Goal: Task Accomplishment & Management: Use online tool/utility

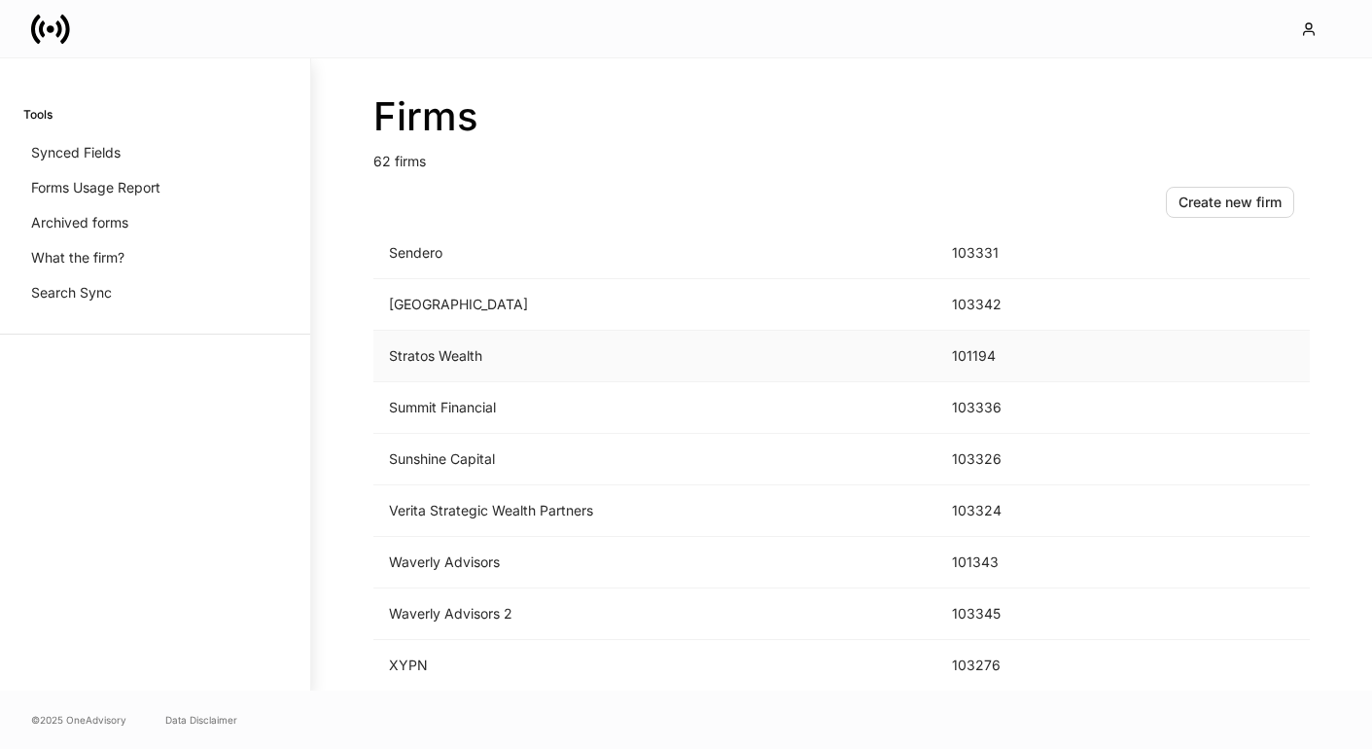
scroll to position [2835, 0]
click at [1226, 203] on div "Create new firm" at bounding box center [1230, 202] width 103 height 19
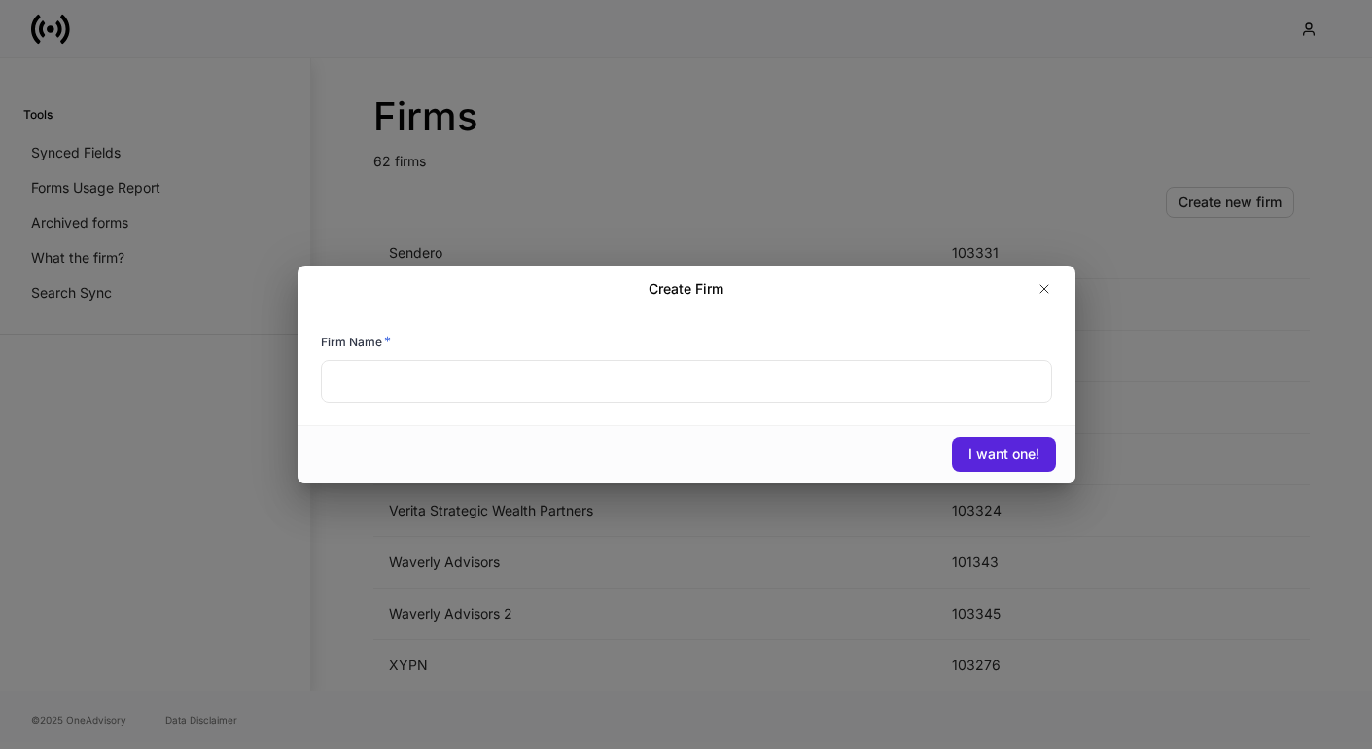
click at [604, 400] on input "text" at bounding box center [686, 381] width 731 height 43
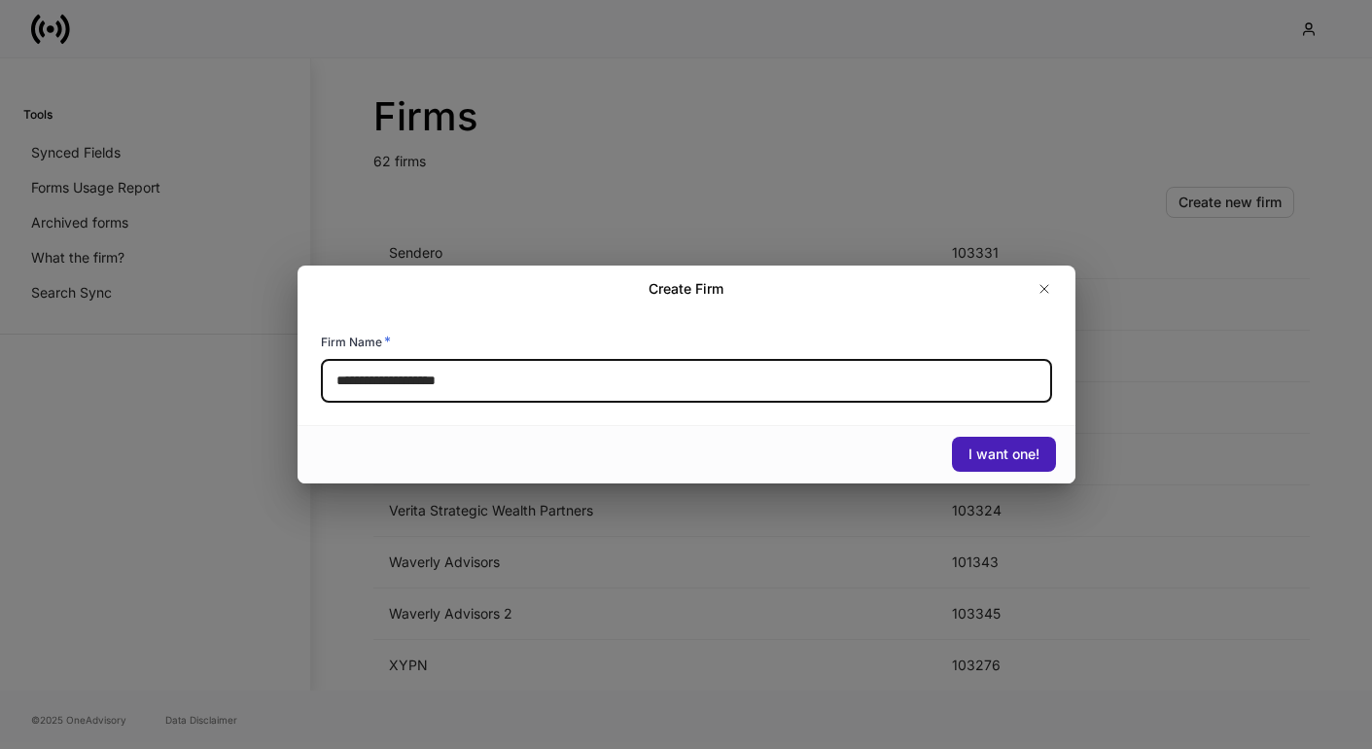
type input "**********"
click at [977, 452] on div "I want one!" at bounding box center [1004, 453] width 71 height 19
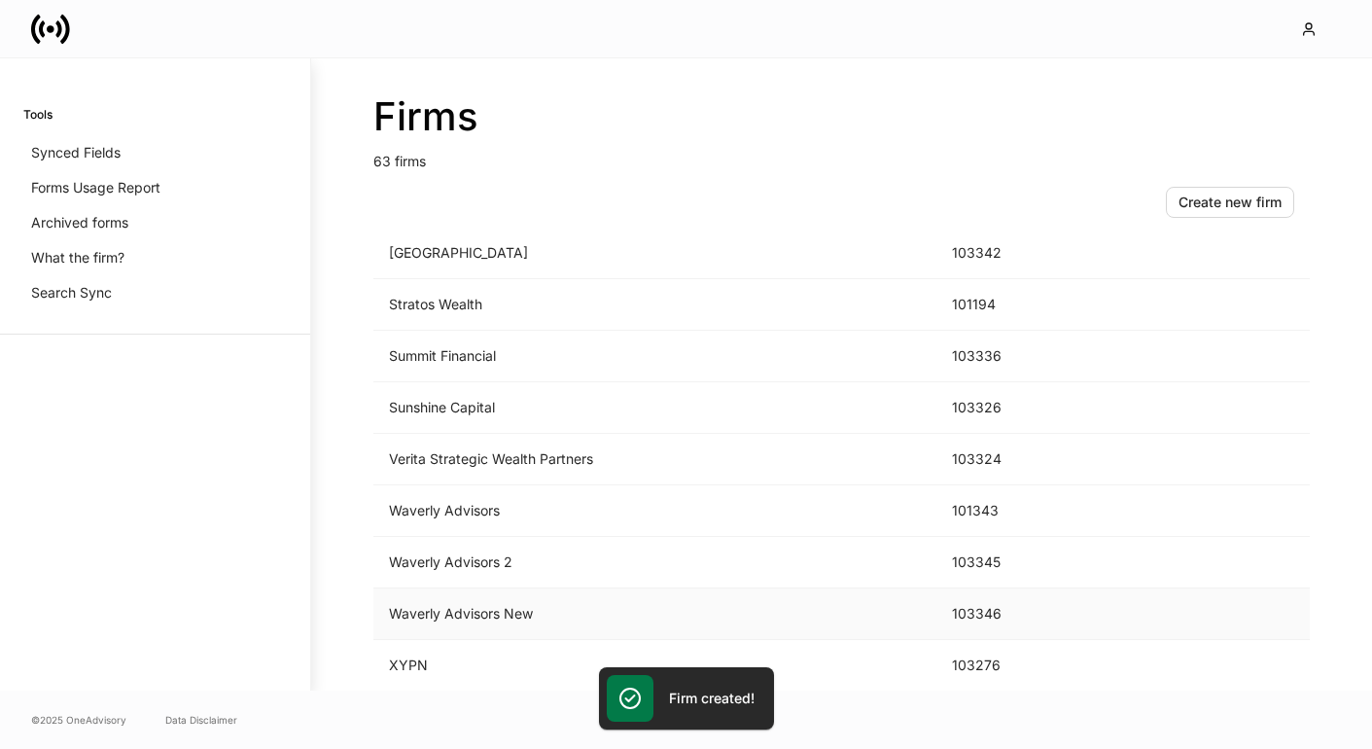
scroll to position [2886, 0]
click at [991, 612] on td "103346" at bounding box center [1011, 614] width 148 height 52
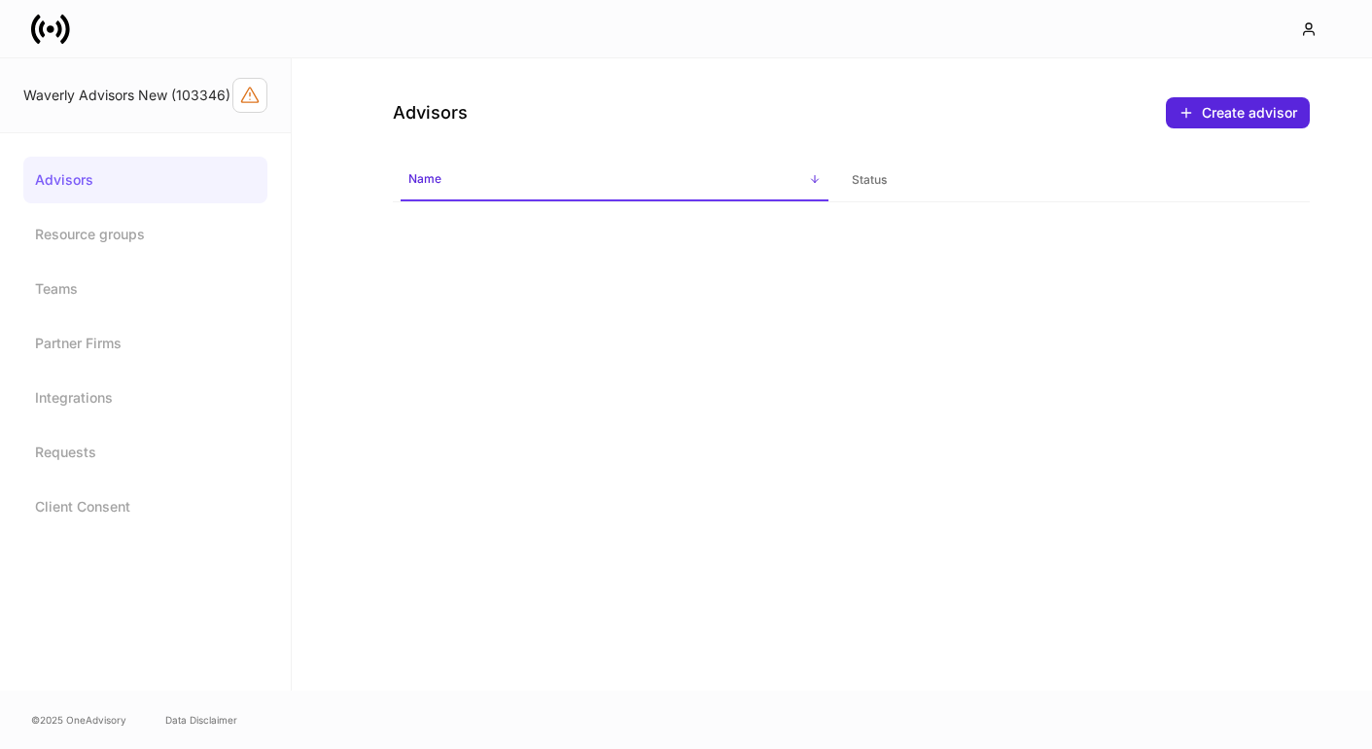
click at [195, 95] on div "Waverly Advisors New (103346)" at bounding box center [127, 95] width 209 height 19
copy div "103346"
click at [478, 281] on div "Advisors Create advisor Name sorted ascending Status" at bounding box center [832, 374] width 1080 height 632
click at [94, 240] on link "Resource groups" at bounding box center [145, 234] width 244 height 47
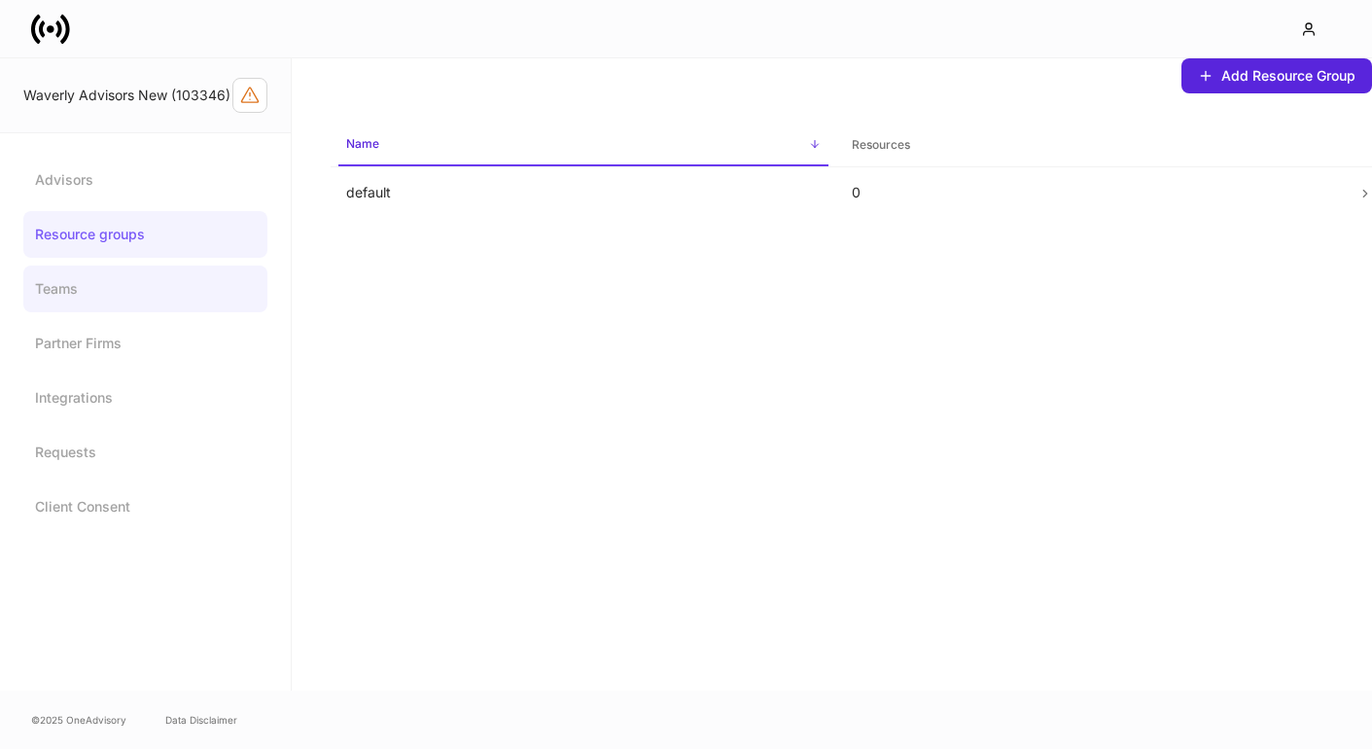
click at [75, 286] on link "Teams" at bounding box center [145, 289] width 244 height 47
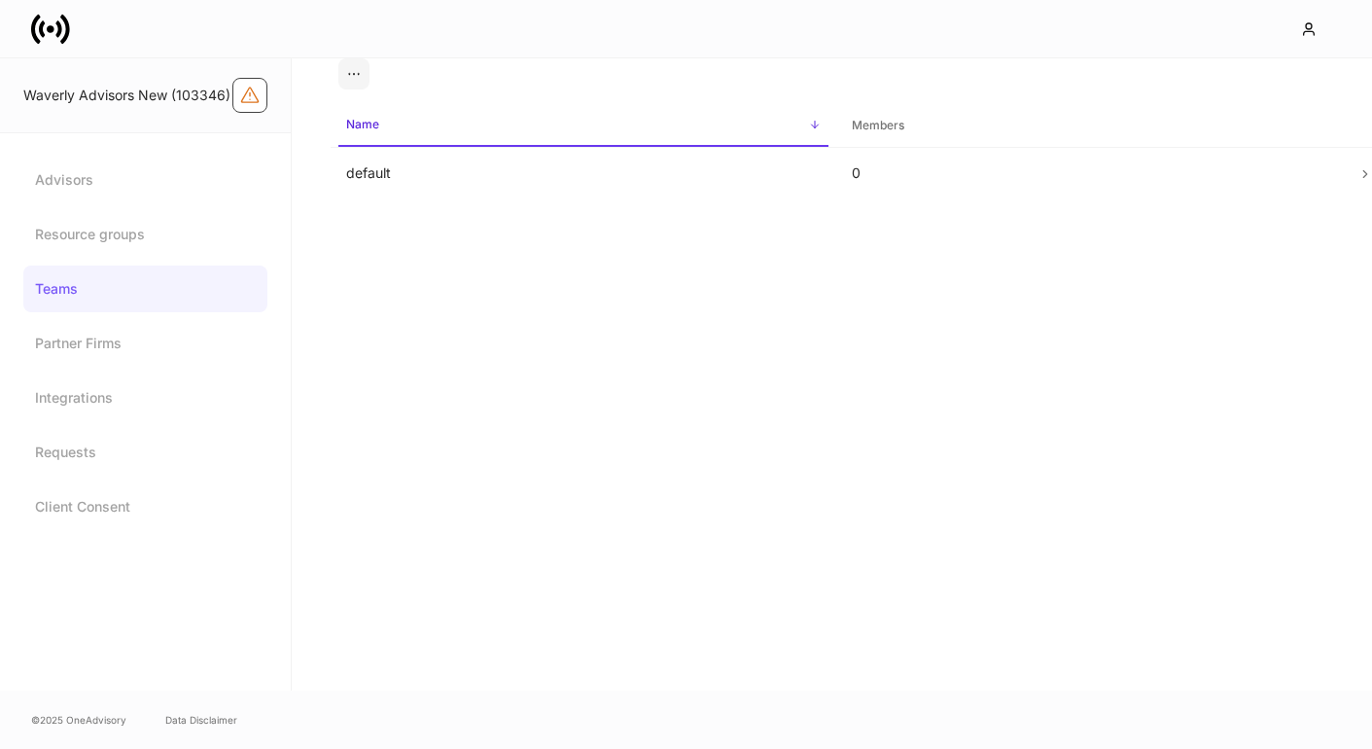
click at [240, 86] on icon "Firm configuration warnings" at bounding box center [249, 95] width 19 height 19
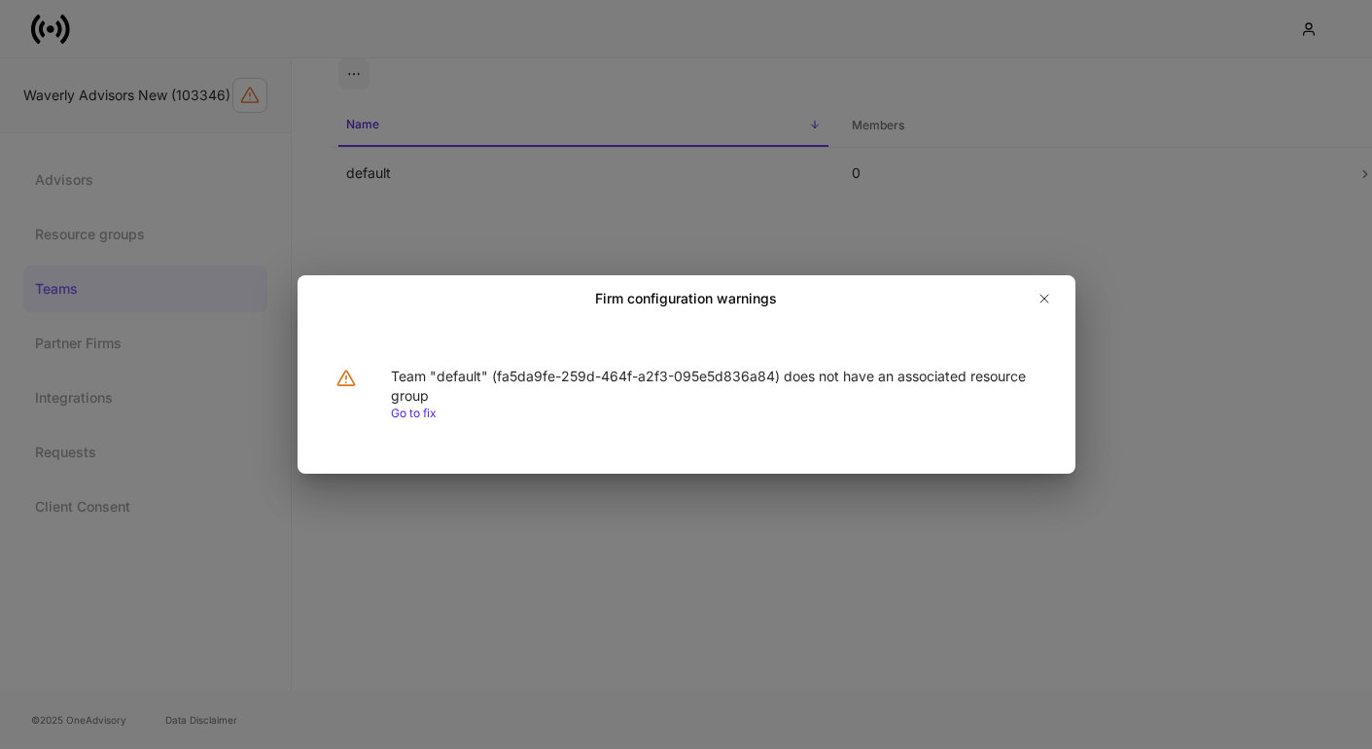
click at [421, 415] on link "Go to fix" at bounding box center [414, 413] width 46 height 15
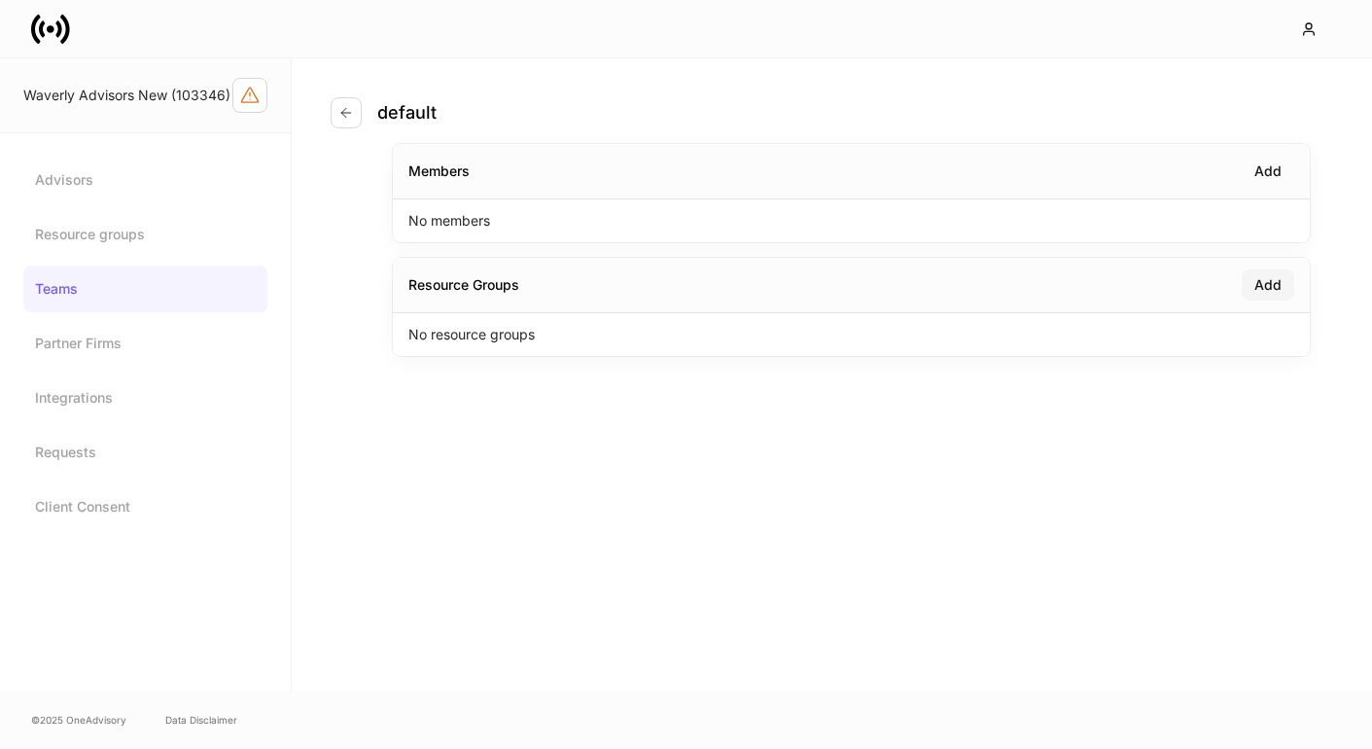
click at [1251, 289] on button "Add" at bounding box center [1268, 284] width 53 height 31
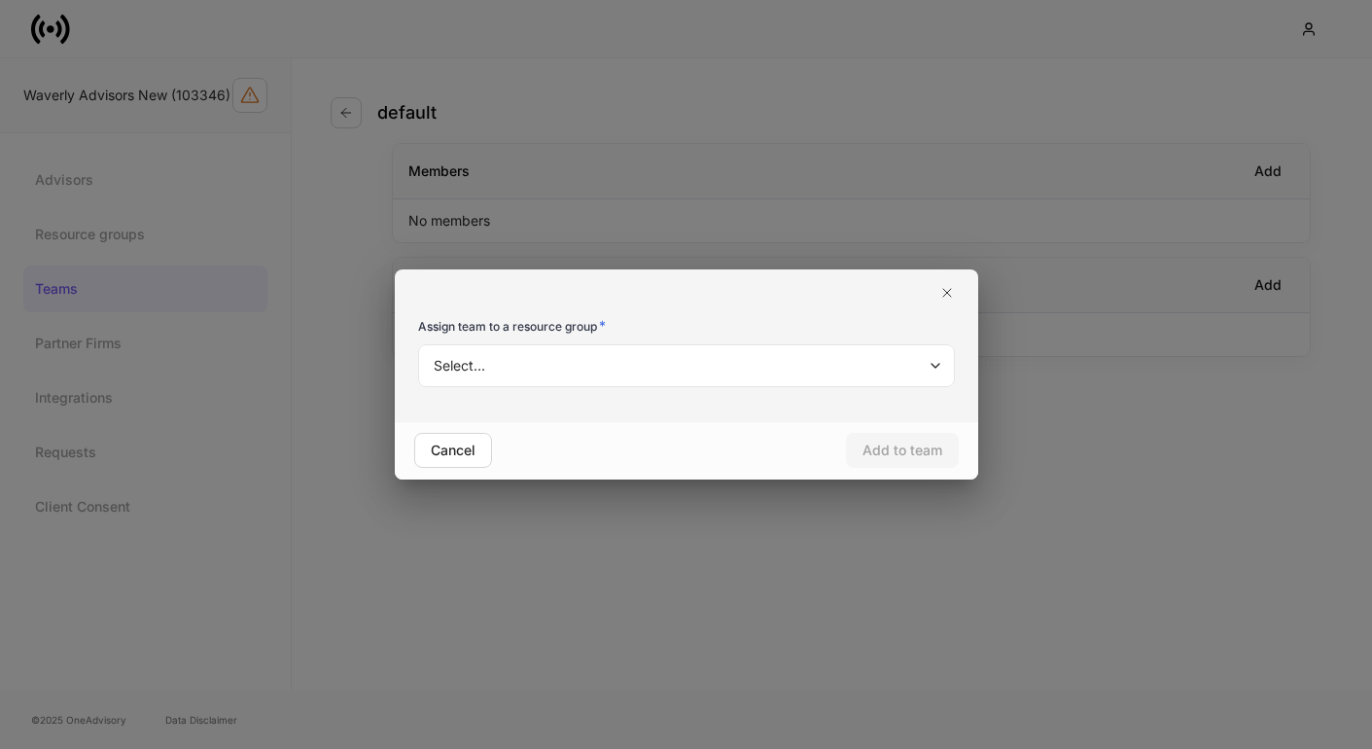
click at [687, 356] on body "Waverly Advisors New (103346) Advisors Resource groups Teams Partner Firms Inte…" at bounding box center [686, 374] width 1372 height 749
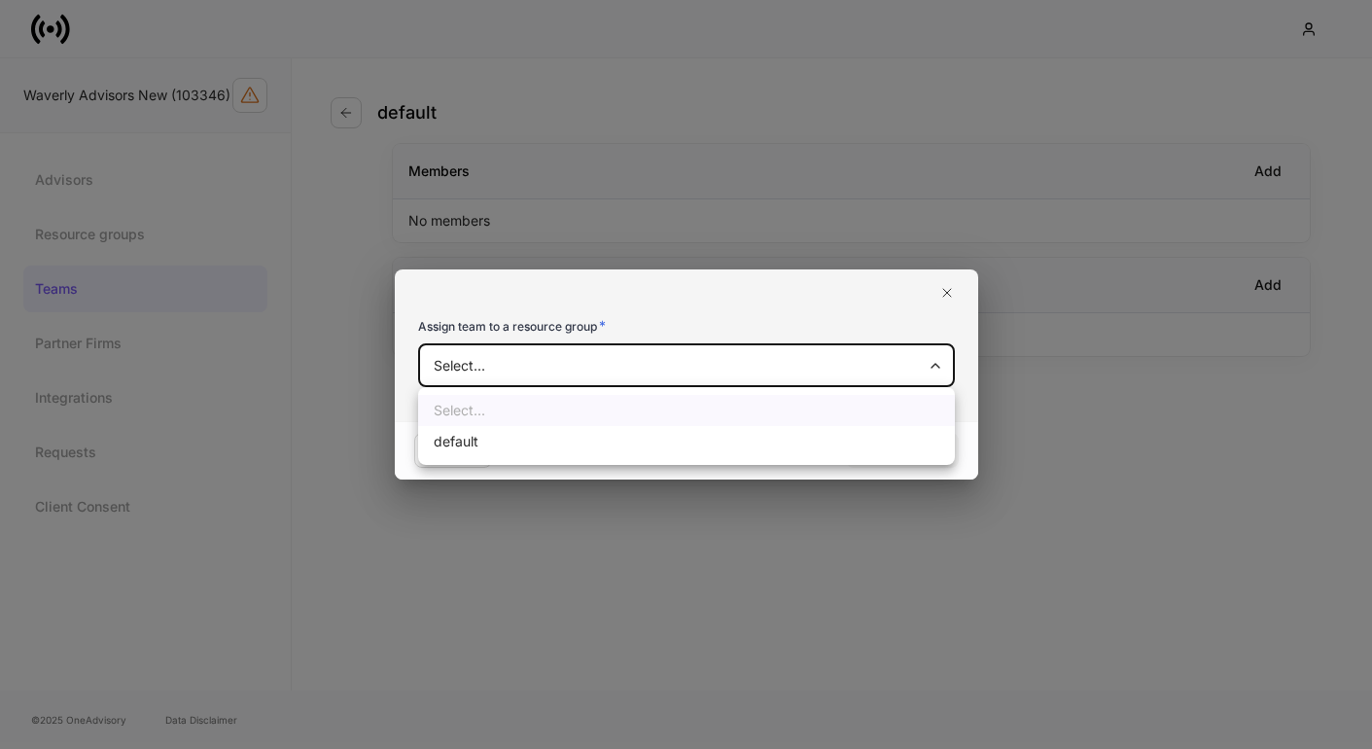
click at [515, 438] on li "default" at bounding box center [686, 441] width 537 height 31
type input "**********"
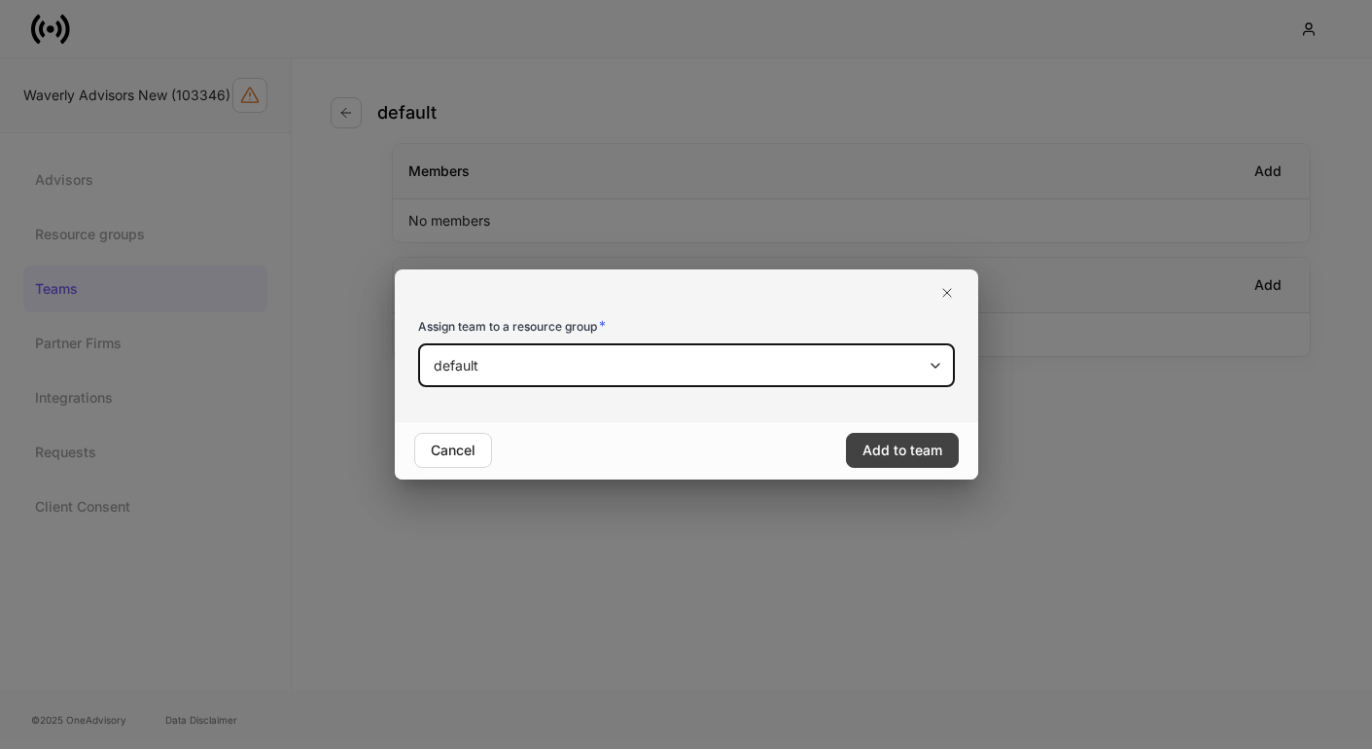
click at [880, 466] on button "Add to team" at bounding box center [902, 450] width 113 height 35
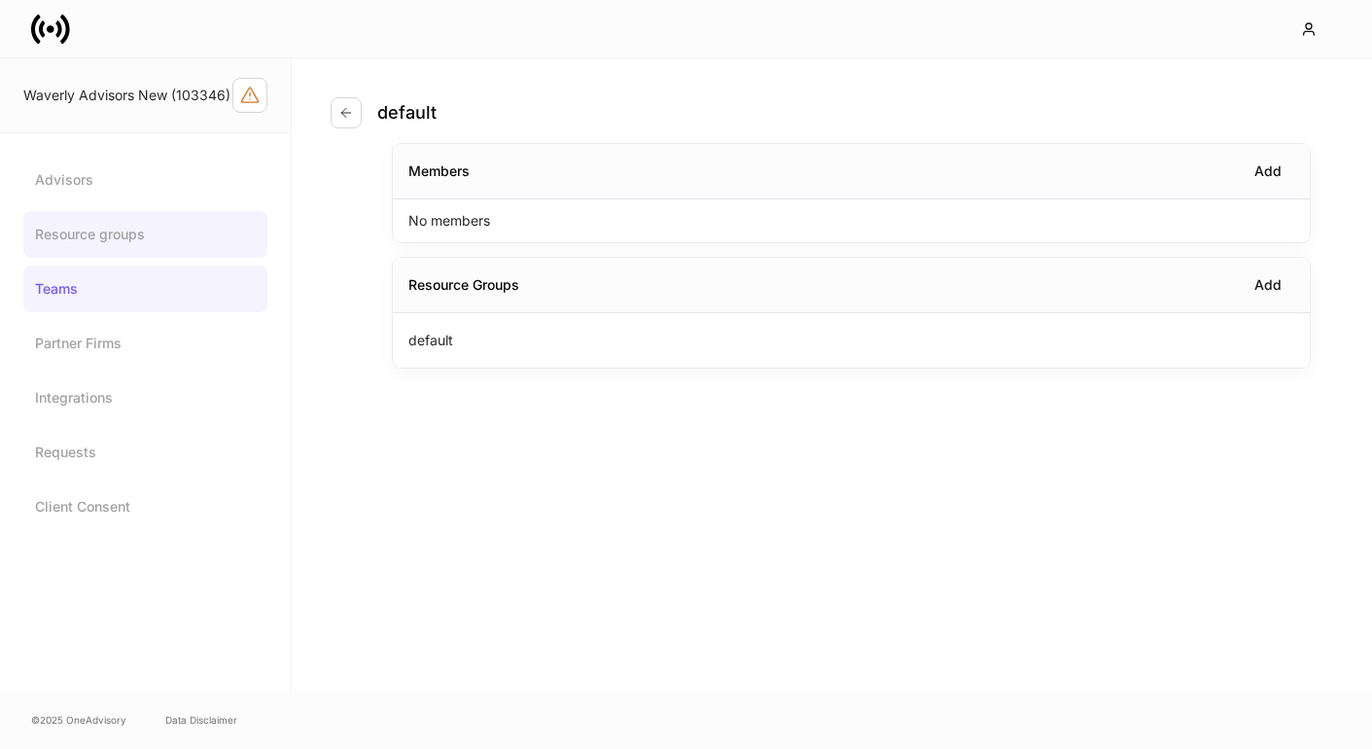
click at [76, 254] on link "Resource groups" at bounding box center [145, 234] width 244 height 47
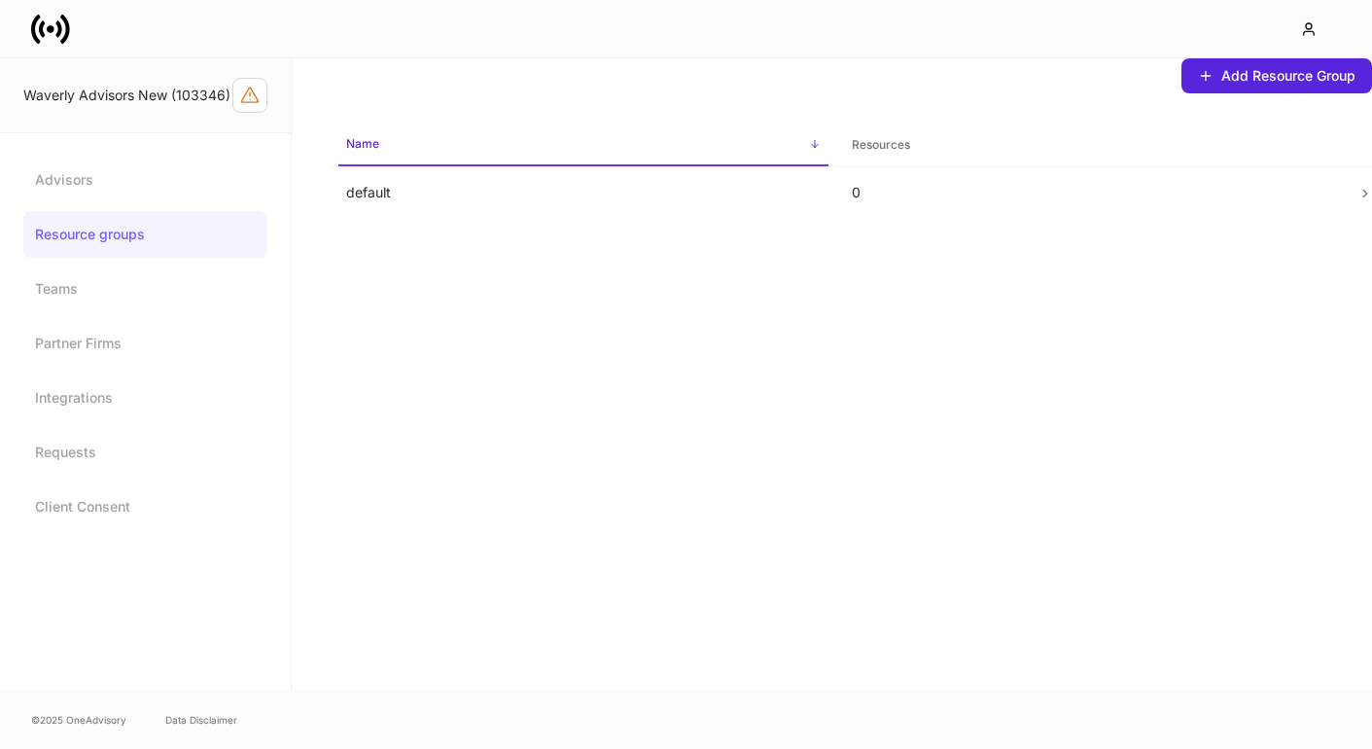
click at [81, 214] on link "Resource groups" at bounding box center [145, 234] width 244 height 47
click at [62, 180] on link "Advisors" at bounding box center [145, 180] width 244 height 47
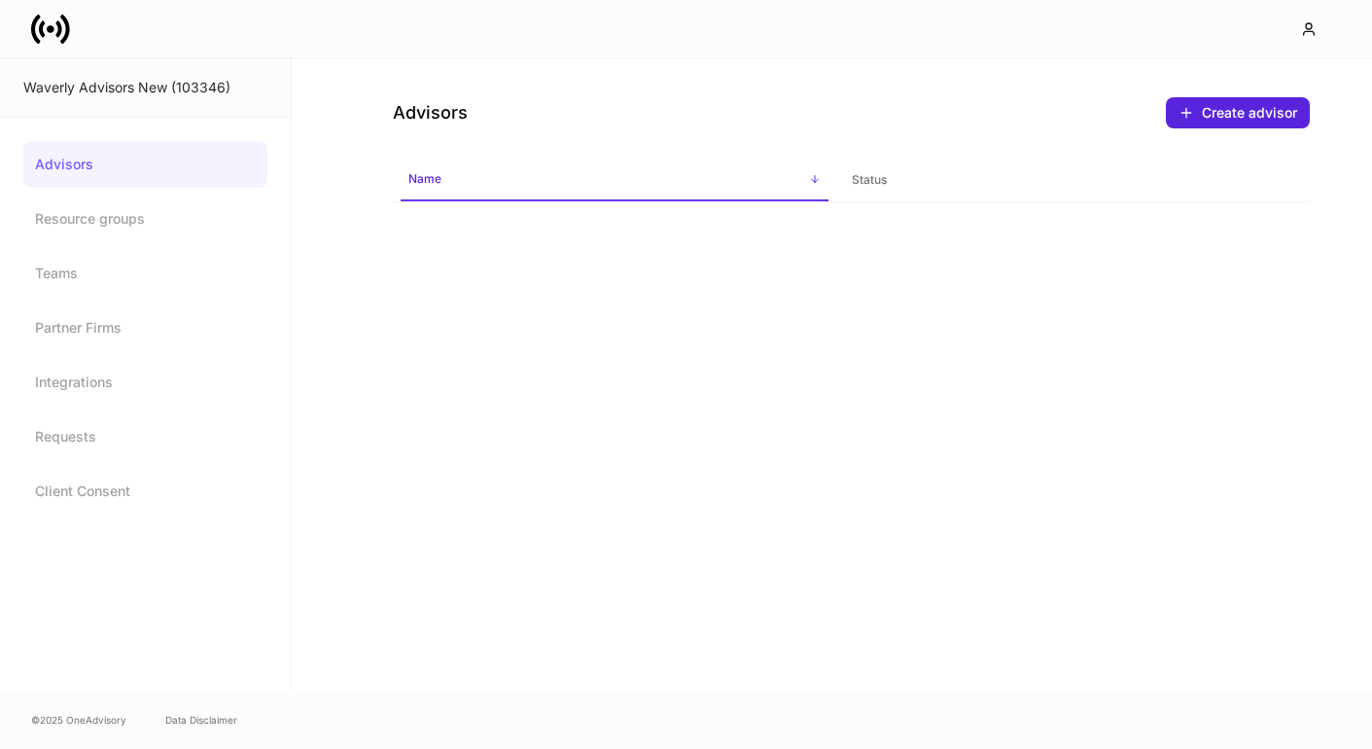
click at [134, 159] on link "Advisors" at bounding box center [145, 164] width 244 height 47
click at [38, 37] on icon at bounding box center [50, 29] width 39 height 39
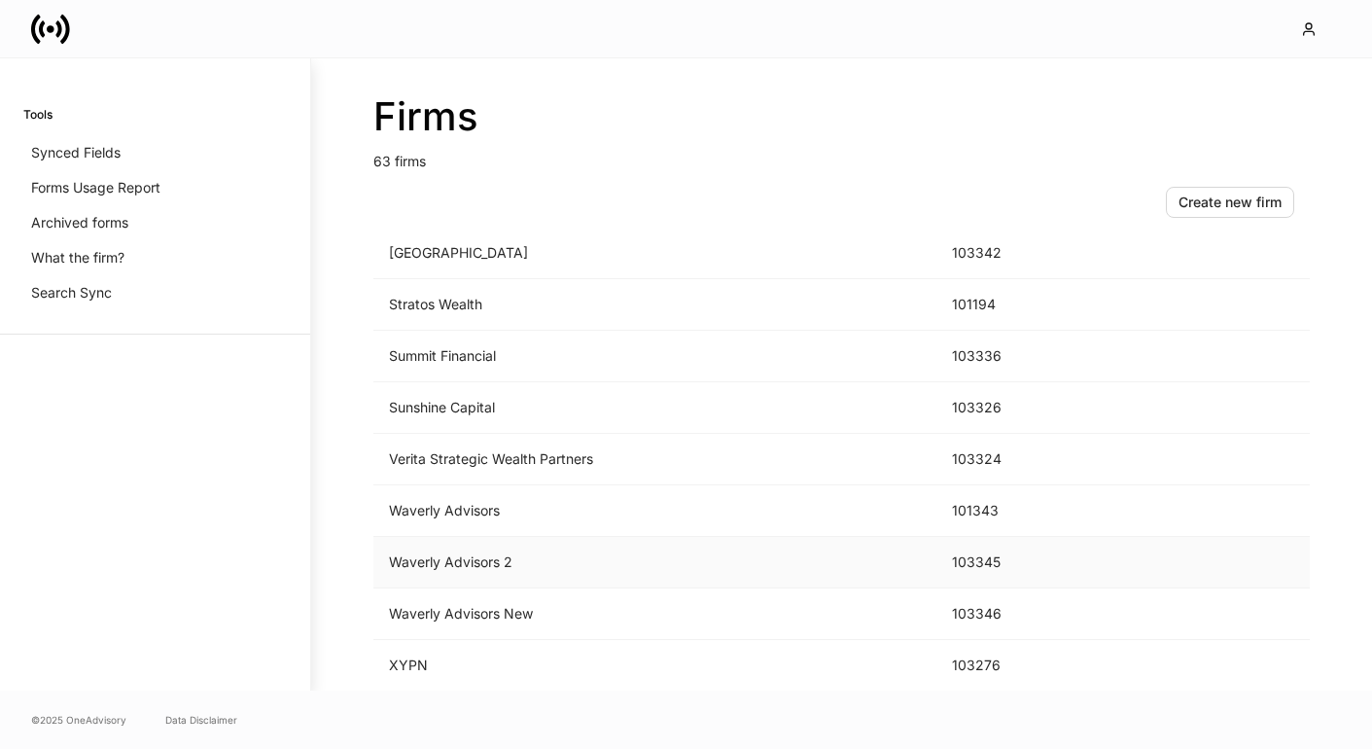
scroll to position [2886, 0]
click at [435, 563] on td "Waverly Advisors 2" at bounding box center [654, 563] width 563 height 52
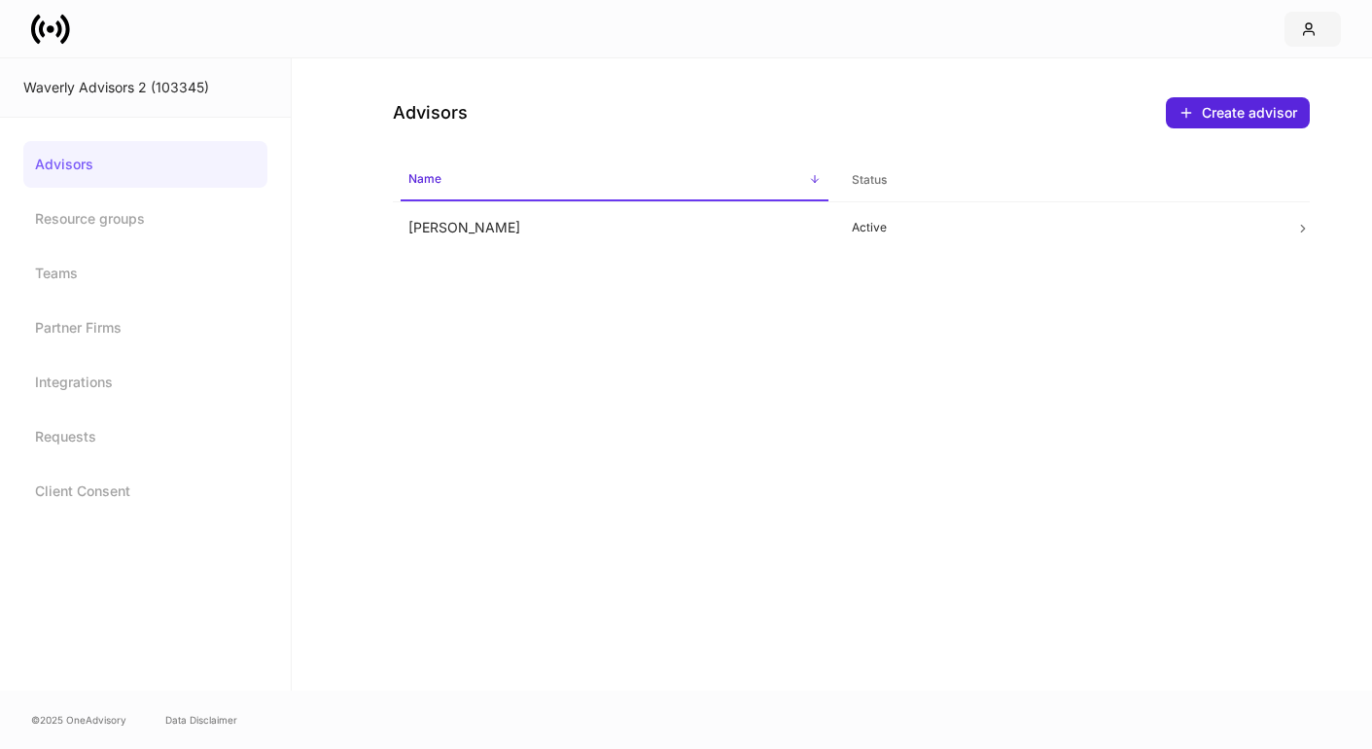
click at [1309, 29] on icon "button" at bounding box center [1309, 29] width 11 height 12
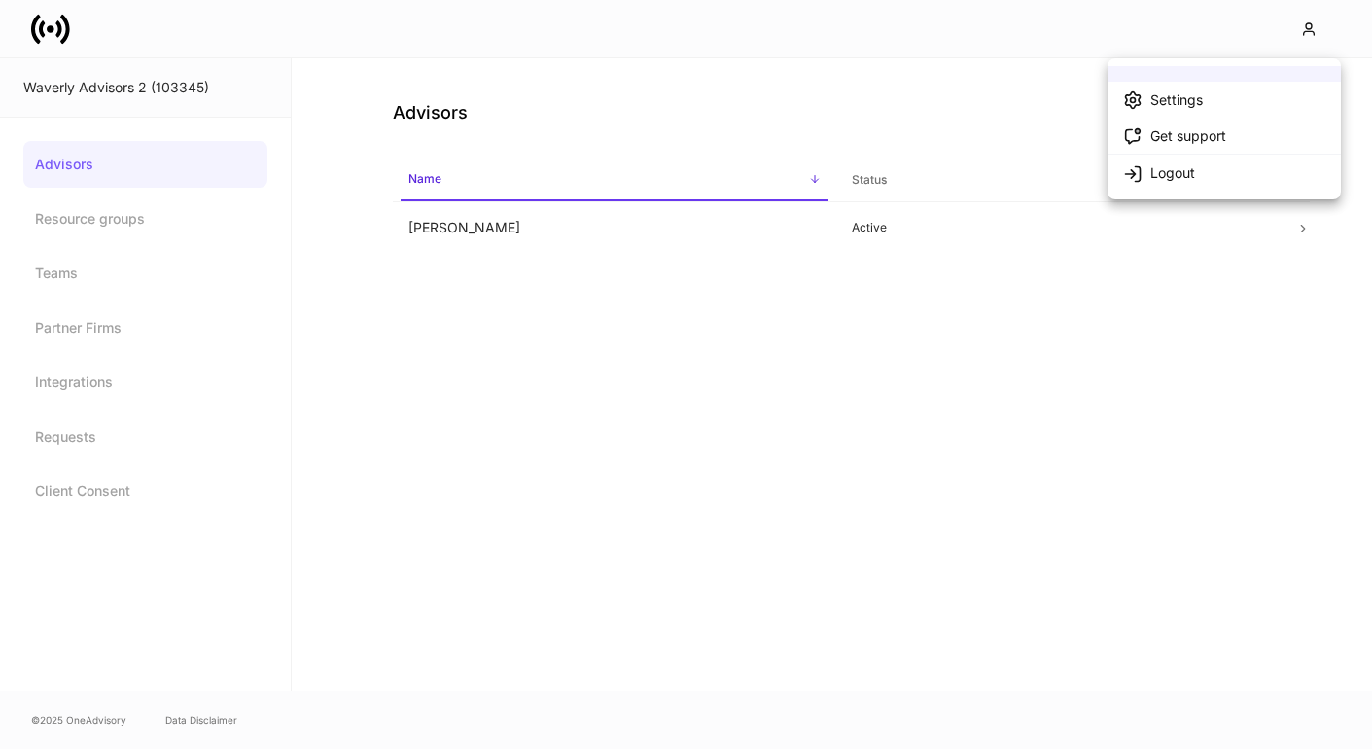
click at [1157, 374] on div at bounding box center [686, 374] width 1372 height 749
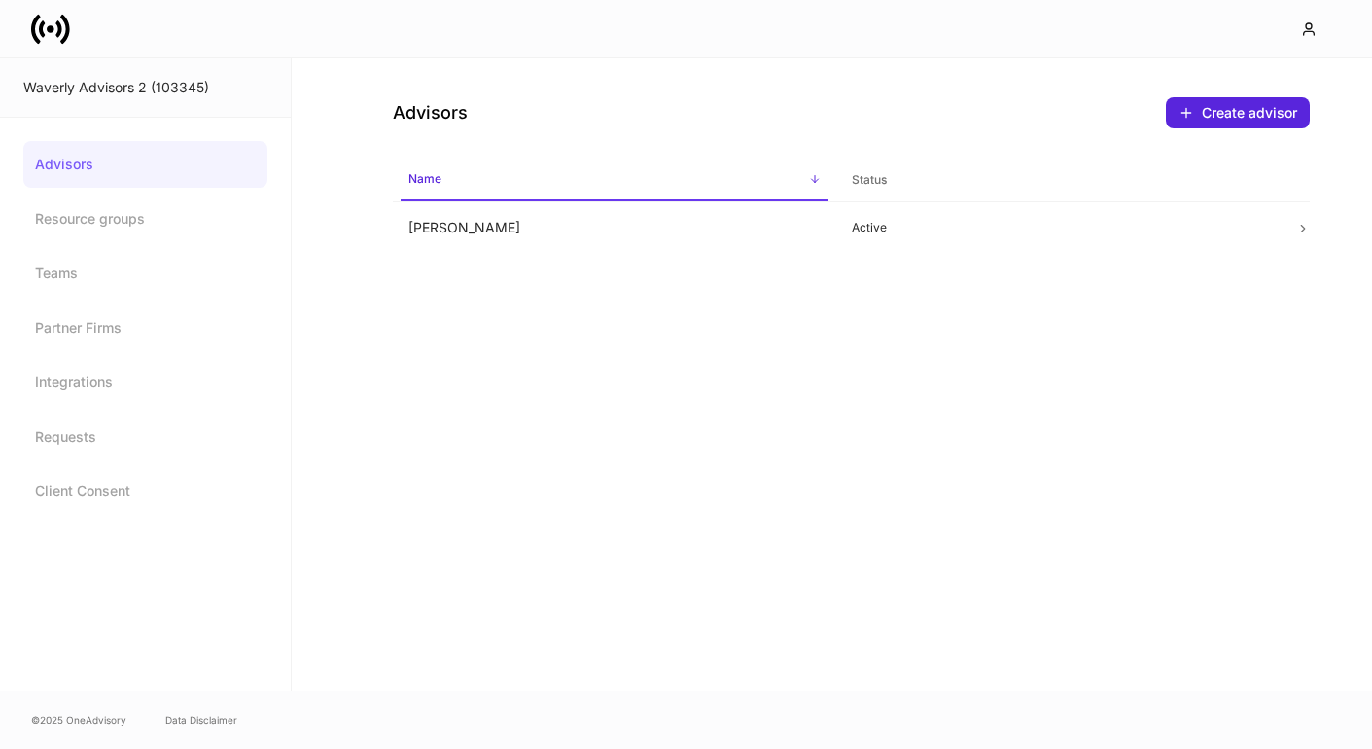
click at [76, 105] on div "Waverly Advisors 2 (103345)" at bounding box center [145, 87] width 291 height 59
click at [54, 166] on link "Advisors" at bounding box center [145, 164] width 244 height 47
click at [82, 151] on link "Advisors" at bounding box center [145, 164] width 244 height 47
click at [92, 155] on link "Advisors" at bounding box center [145, 164] width 244 height 47
click at [59, 32] on icon at bounding box center [58, 28] width 6 height 17
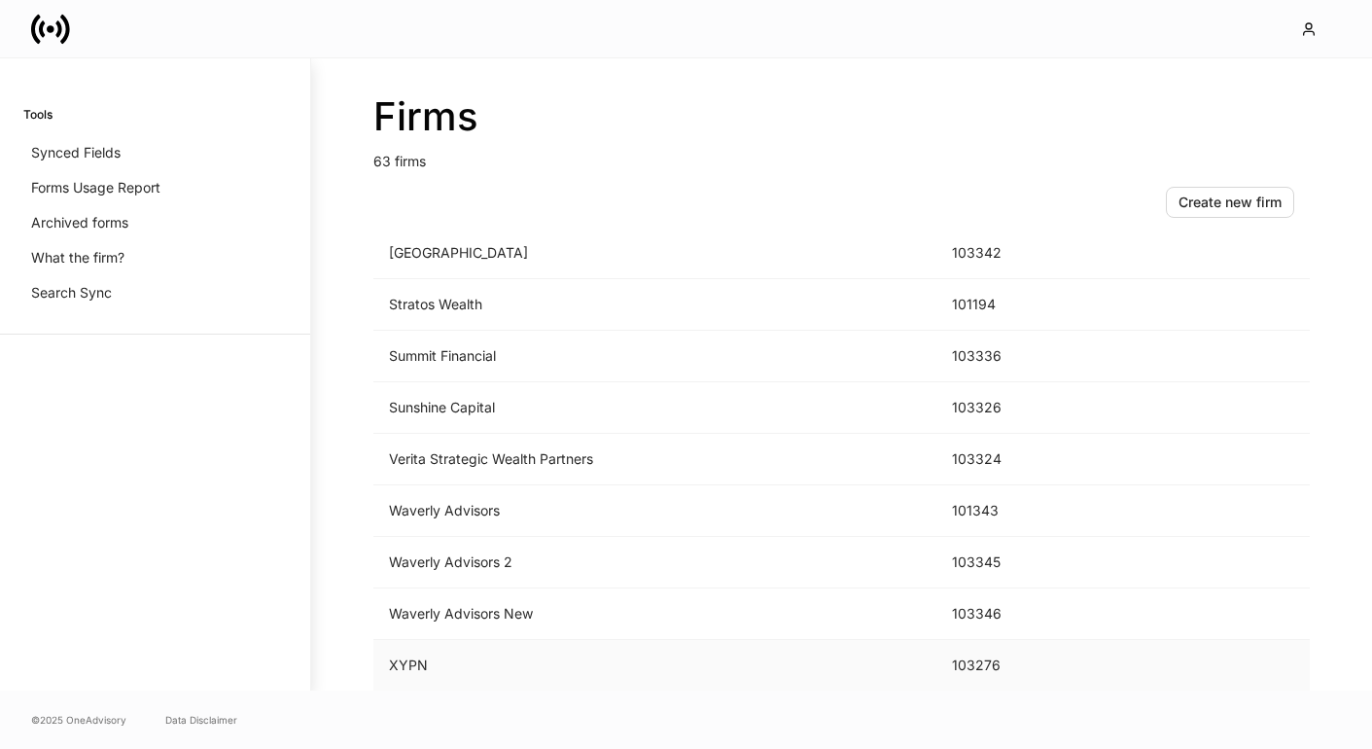
scroll to position [2886, 0]
click at [414, 593] on td "Waverly Advisors New" at bounding box center [654, 614] width 563 height 52
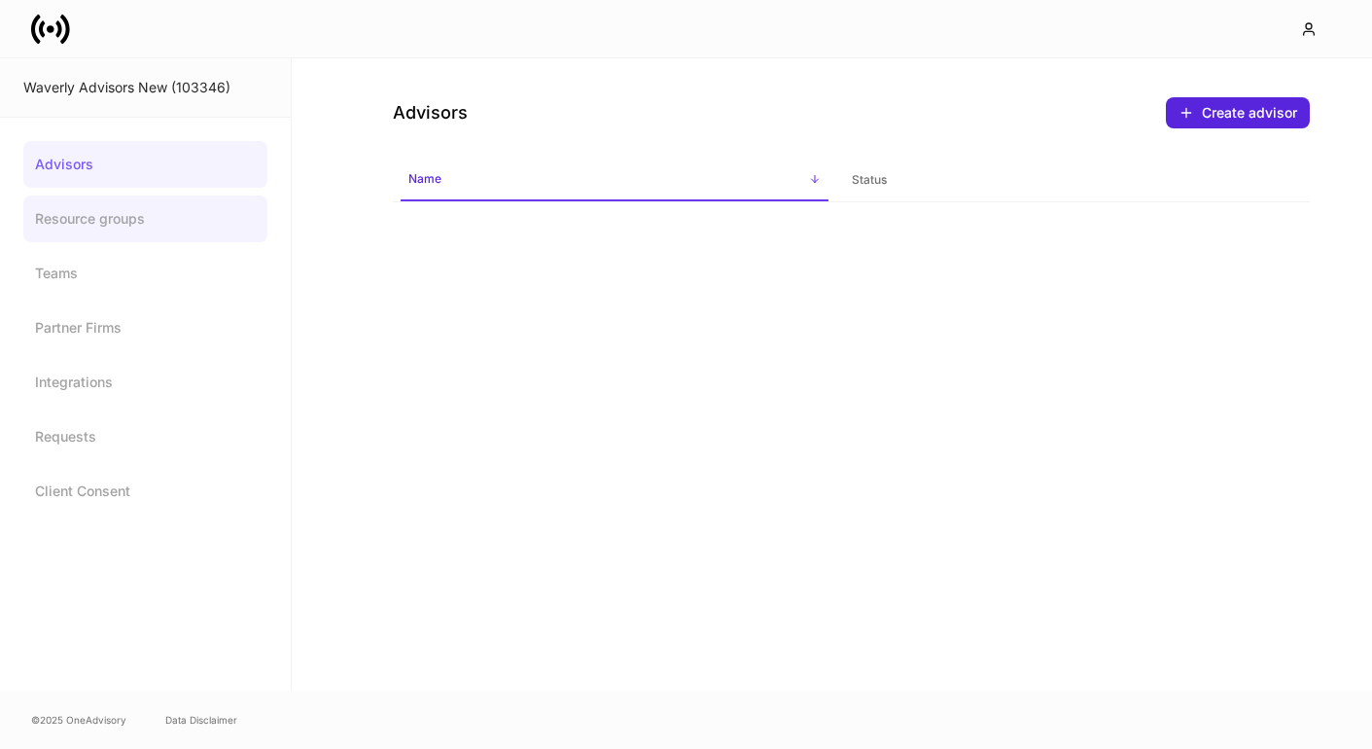
click at [126, 223] on link "Resource groups" at bounding box center [145, 218] width 244 height 47
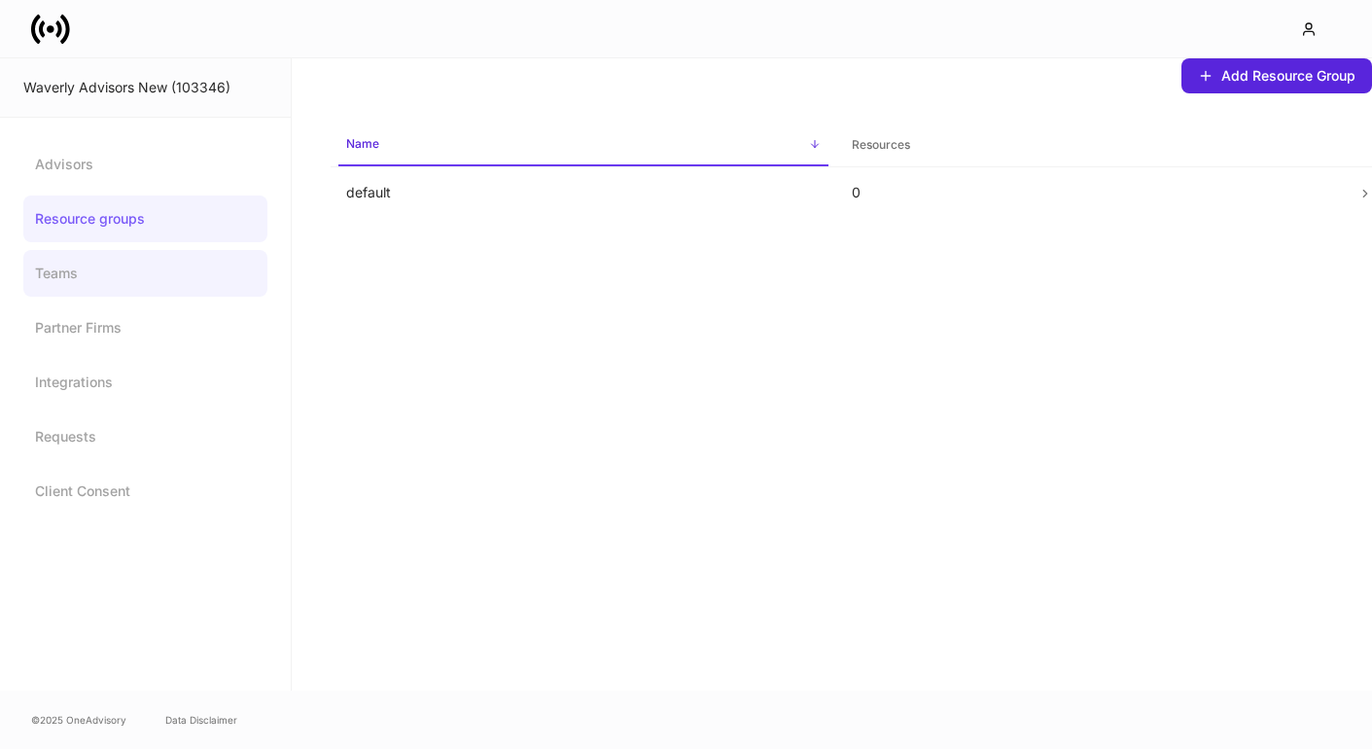
click at [98, 258] on link "Teams" at bounding box center [145, 273] width 244 height 47
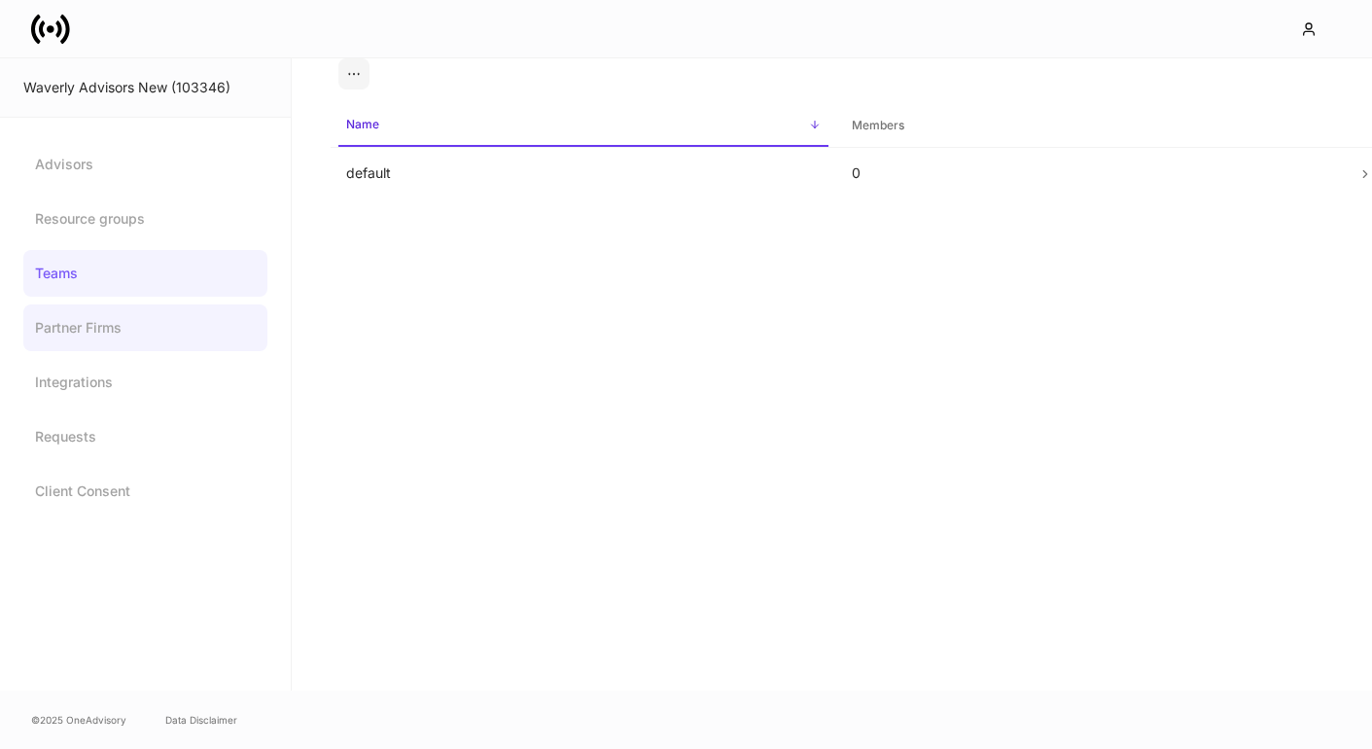
click at [81, 332] on link "Partner Firms" at bounding box center [145, 327] width 244 height 47
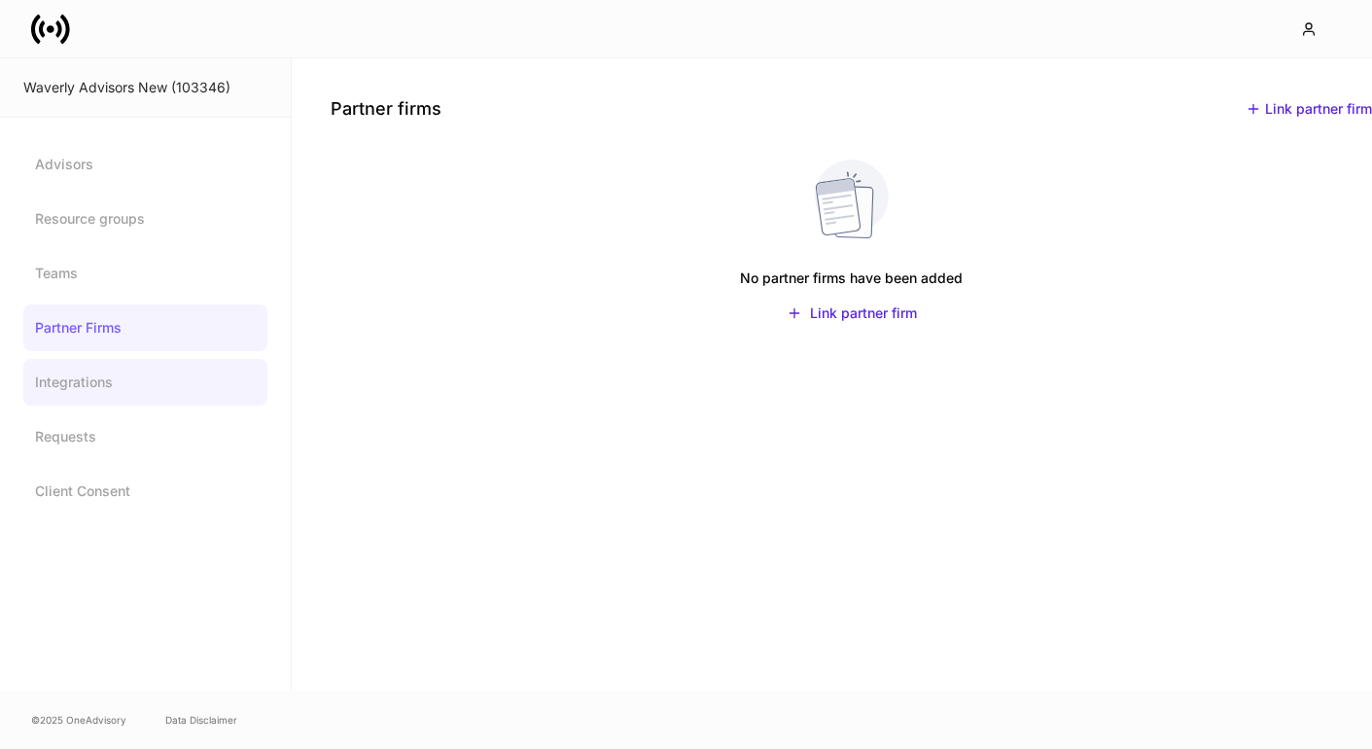
click at [68, 390] on link "Integrations" at bounding box center [145, 382] width 244 height 47
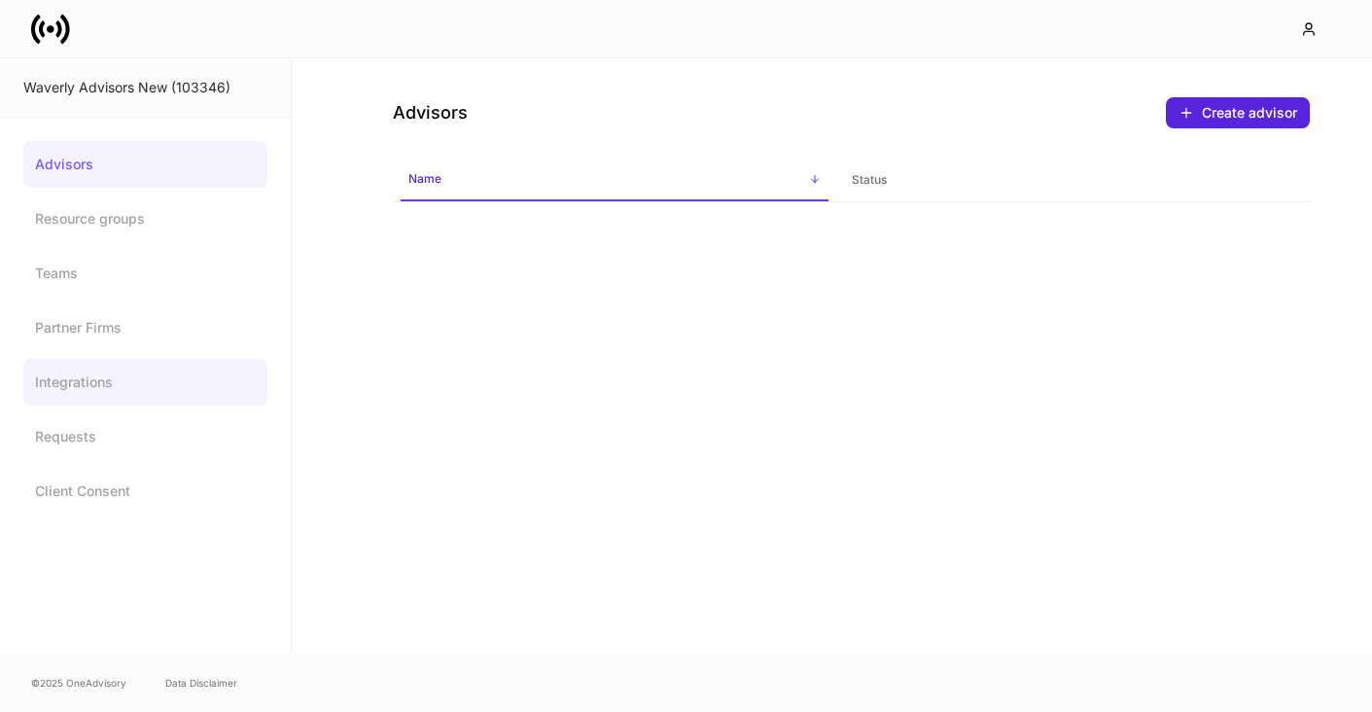
click at [90, 371] on link "Integrations" at bounding box center [145, 382] width 244 height 47
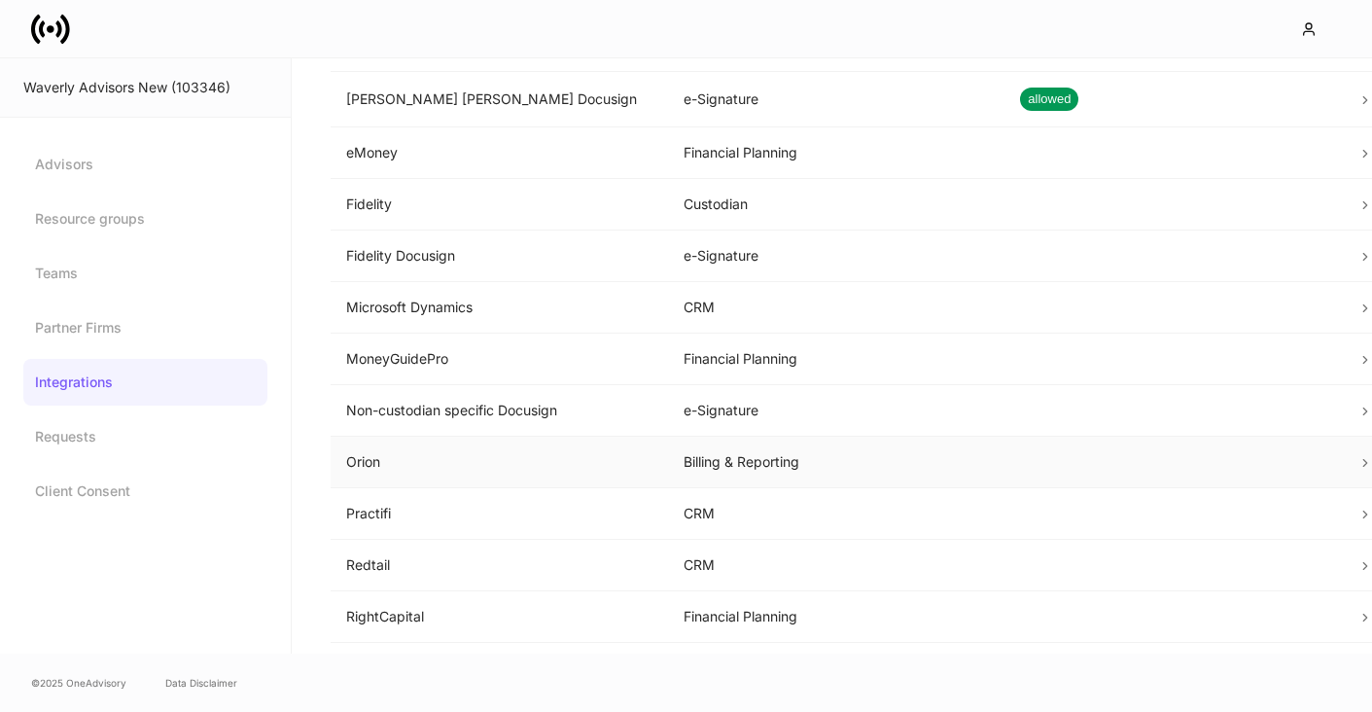
scroll to position [161, 0]
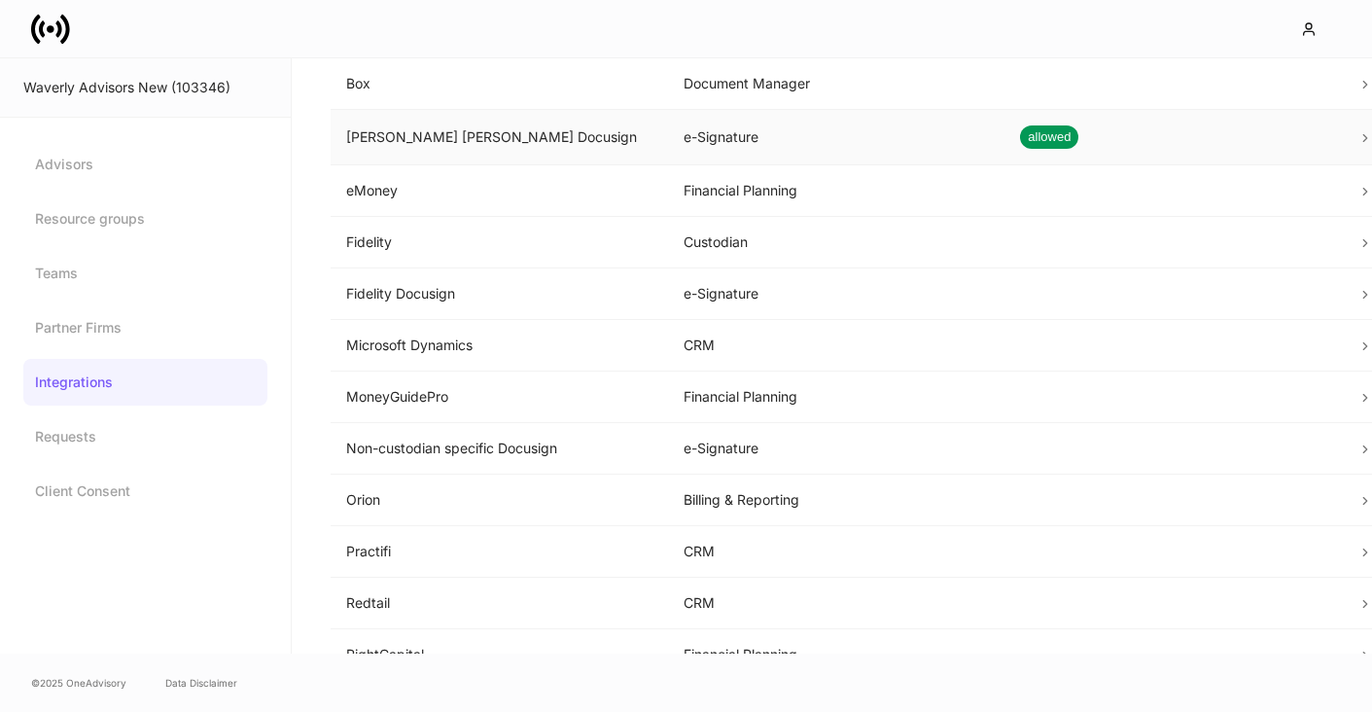
click at [867, 135] on td "e-Signature" at bounding box center [836, 137] width 337 height 55
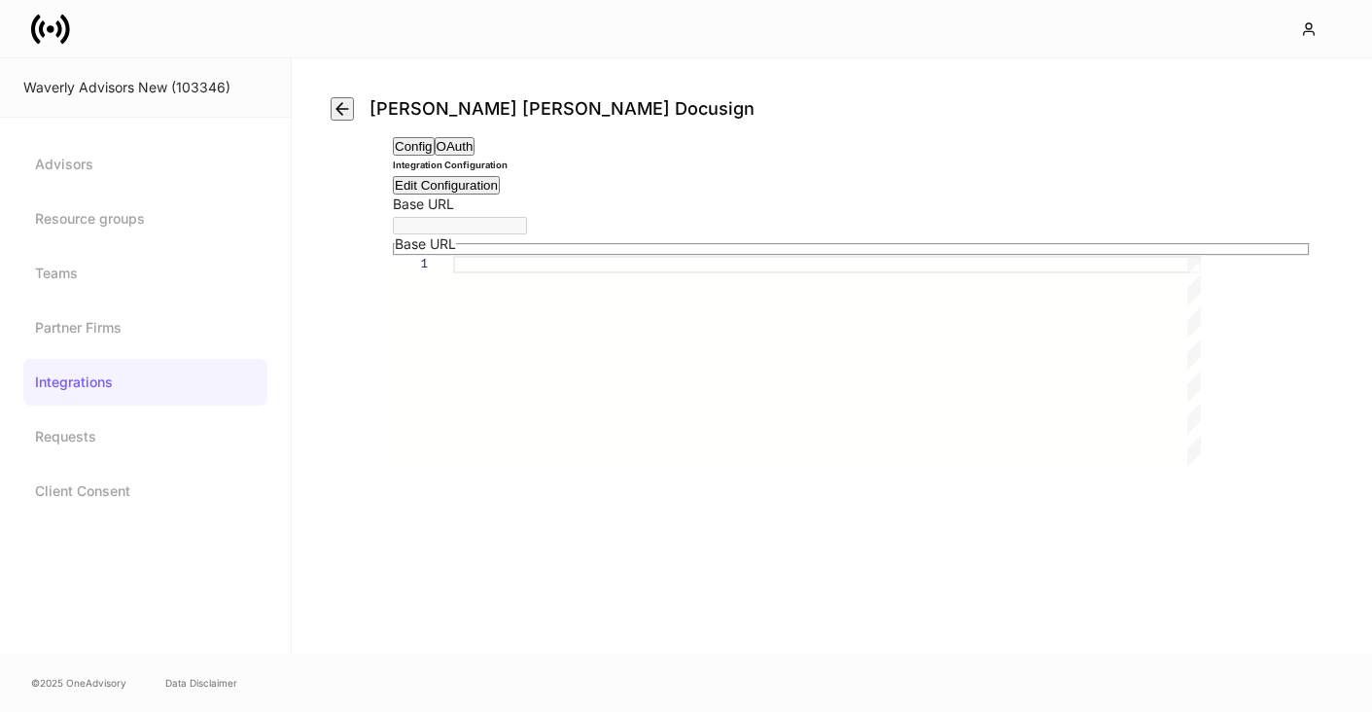
click at [476, 156] on button "OAuth" at bounding box center [455, 146] width 41 height 18
